Goal: Check status: Check status

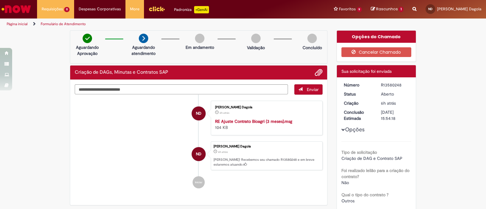
click at [381, 83] on div "R13580248" at bounding box center [395, 85] width 28 height 6
copy div "R13580248"
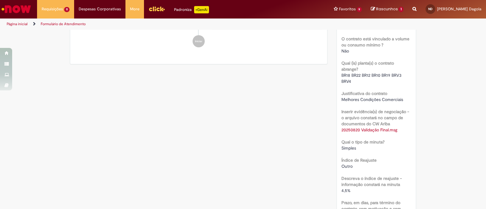
scroll to position [418, 0]
